Goal: Task Accomplishment & Management: Manage account settings

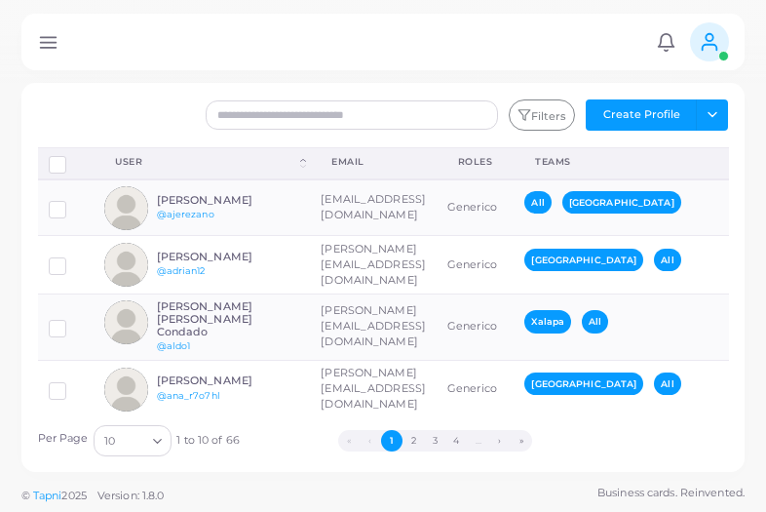
click at [716, 51] on icon at bounding box center [709, 41] width 21 height 21
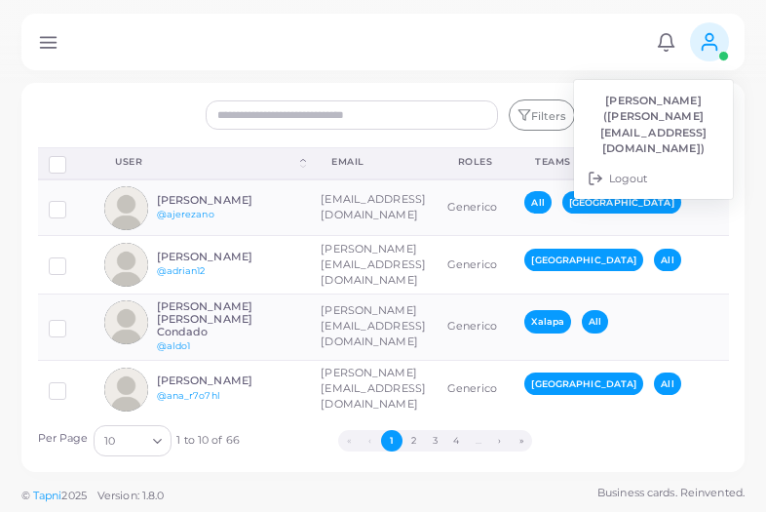
click at [421, 74] on div at bounding box center [383, 41] width 766 height 83
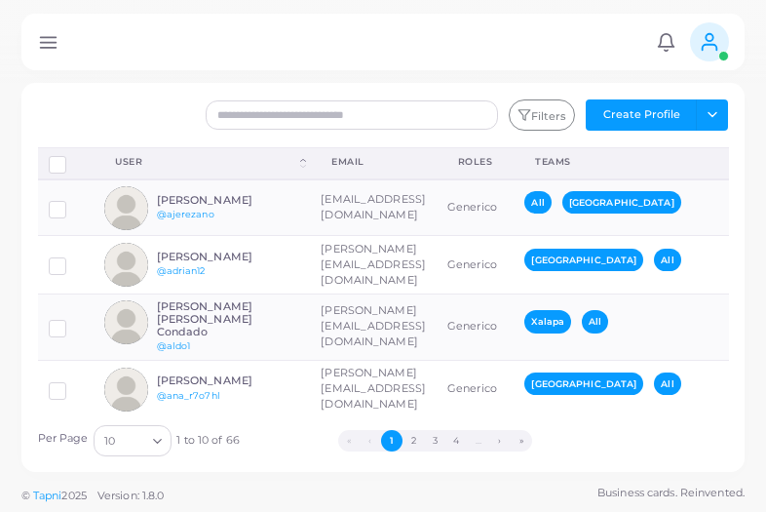
click at [45, 47] on line at bounding box center [48, 47] width 16 height 0
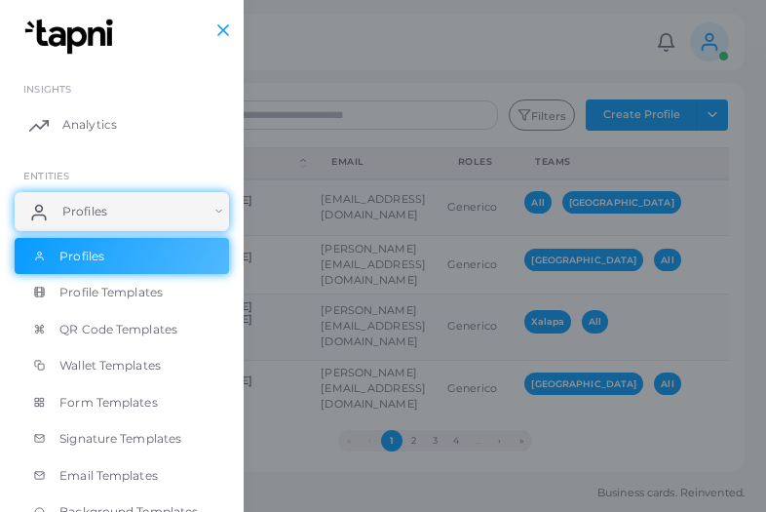
click at [667, 49] on div at bounding box center [383, 307] width 766 height 614
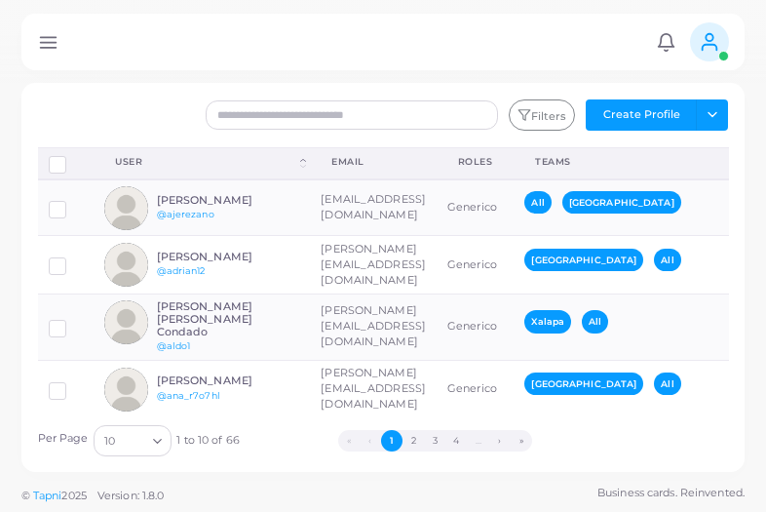
click at [702, 42] on div at bounding box center [383, 307] width 766 height 614
click at [711, 47] on icon at bounding box center [709, 41] width 21 height 21
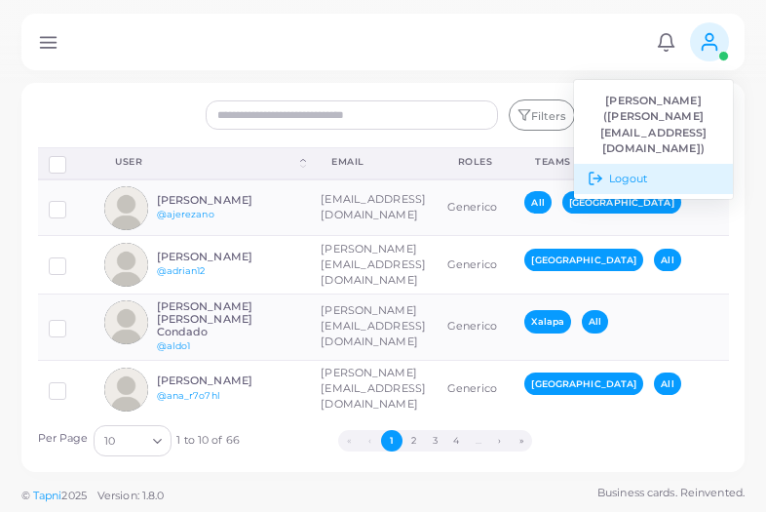
click at [633, 171] on span "Logout" at bounding box center [628, 179] width 39 height 17
